Goal: Entertainment & Leisure: Consume media (video, audio)

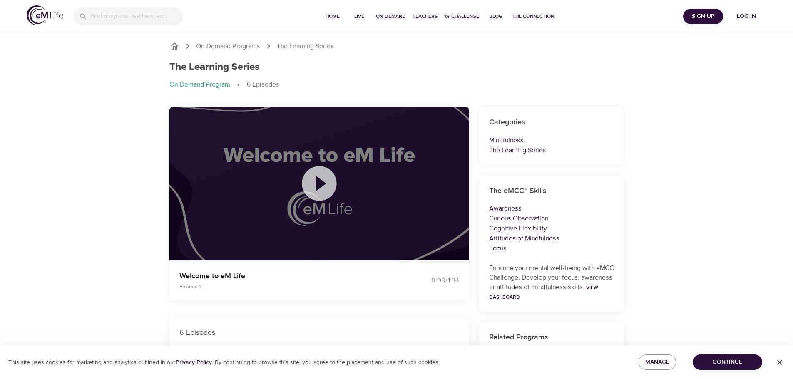
click at [317, 179] on icon at bounding box center [319, 184] width 42 height 42
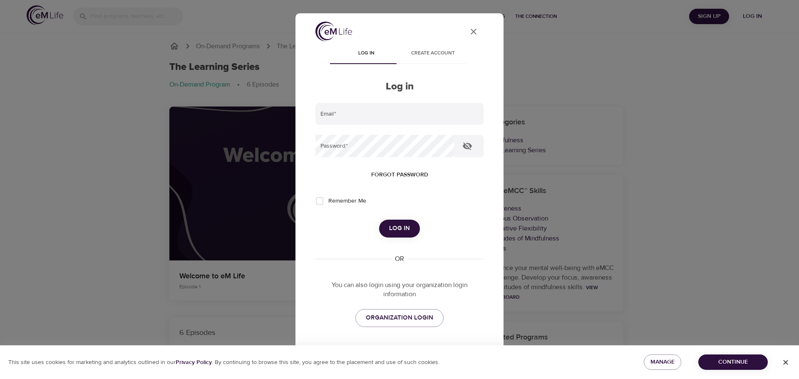
type input "[PERSON_NAME][EMAIL_ADDRESS][PERSON_NAME][DOMAIN_NAME]"
click at [318, 200] on input "Remember Me" at bounding box center [319, 200] width 17 height 17
checkbox input "true"
click at [402, 224] on span "Log in" at bounding box center [399, 228] width 21 height 11
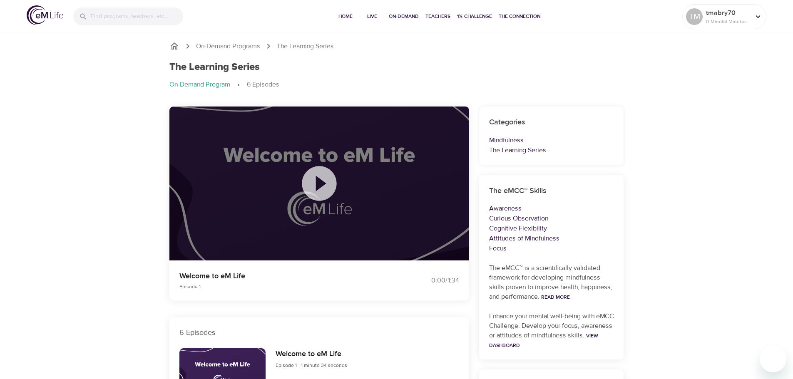
click at [321, 180] on icon at bounding box center [319, 184] width 42 height 42
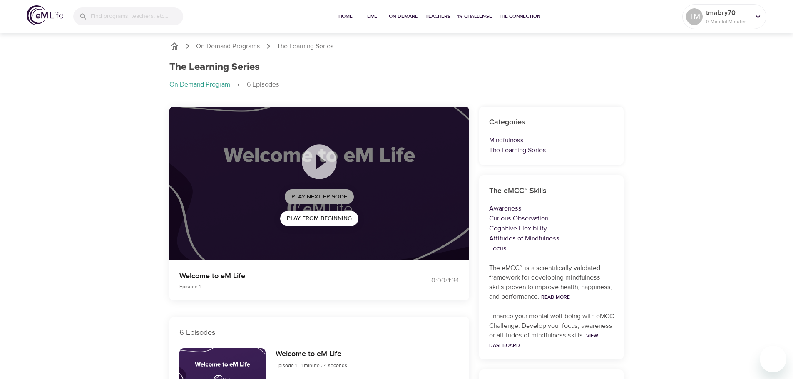
click at [336, 196] on span "Play Next Episode" at bounding box center [319, 197] width 56 height 10
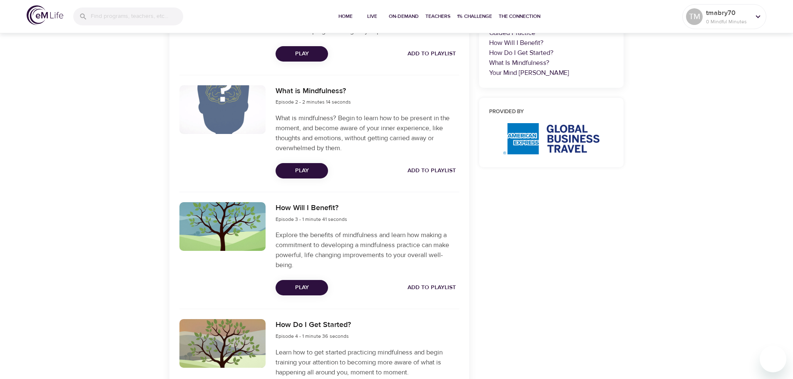
scroll to position [375, 0]
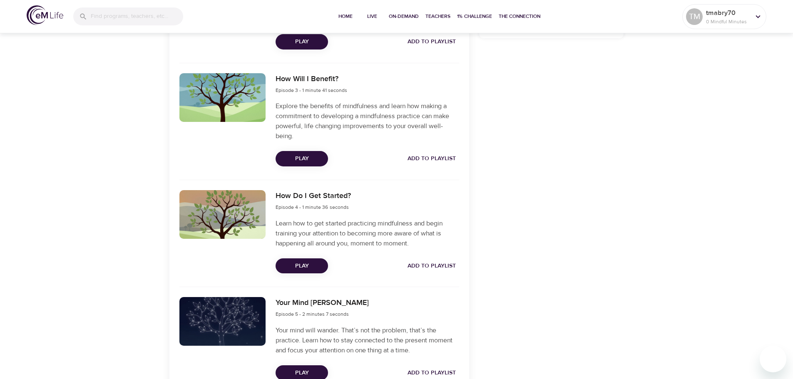
click at [312, 265] on span "Play" at bounding box center [301, 266] width 39 height 10
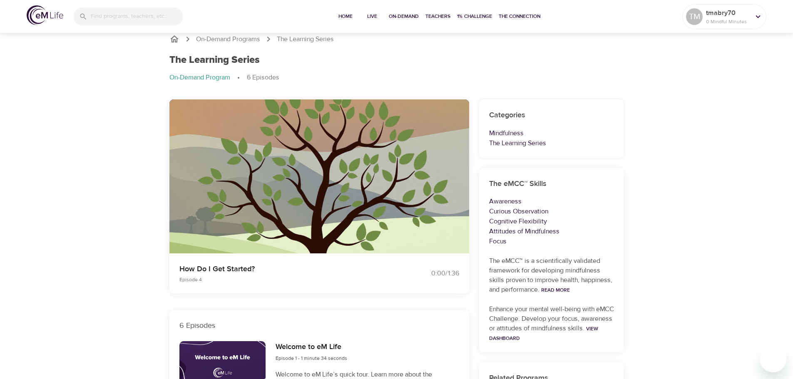
scroll to position [0, 0]
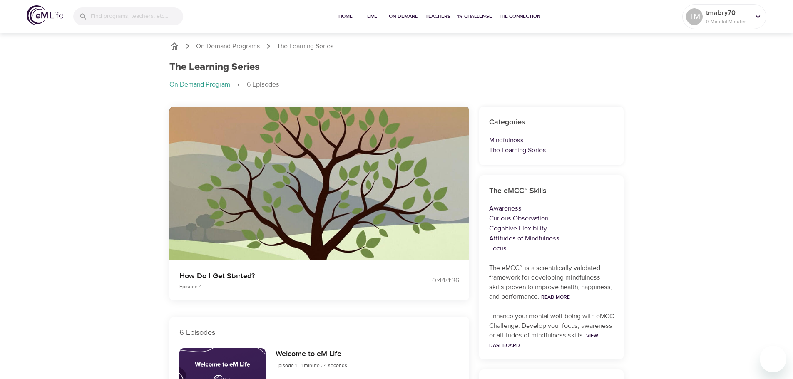
drag, startPoint x: 322, startPoint y: 196, endPoint x: 322, endPoint y: 247, distance: 50.4
click at [322, 196] on button "button" at bounding box center [319, 204] width 20 height 20
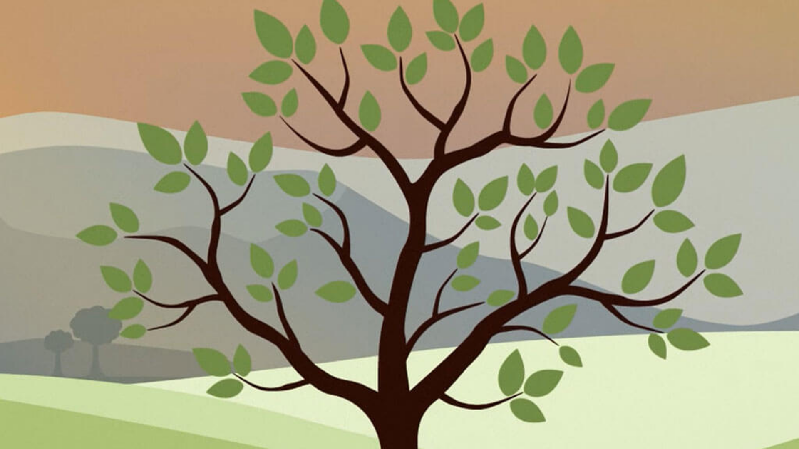
click at [399, 215] on icon "button" at bounding box center [399, 215] width 15 height 15
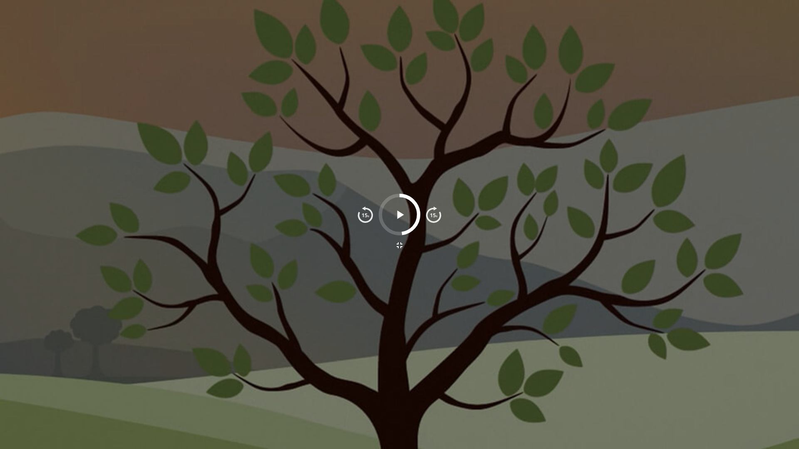
click at [635, 205] on div at bounding box center [399, 224] width 799 height 449
